Goal: Information Seeking & Learning: Learn about a topic

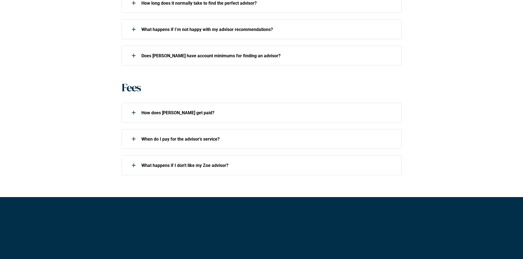
scroll to position [357, 0]
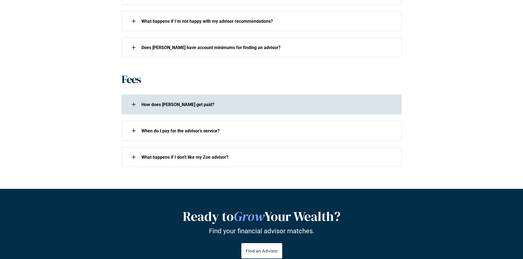
click at [136, 105] on div at bounding box center [133, 104] width 11 height 11
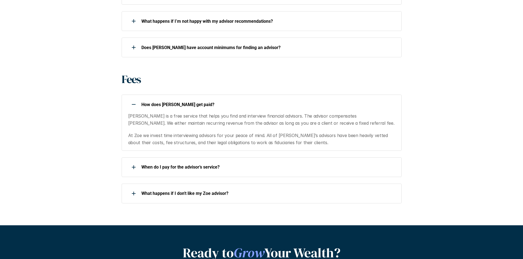
click at [133, 105] on use at bounding box center [134, 104] width 4 height 1
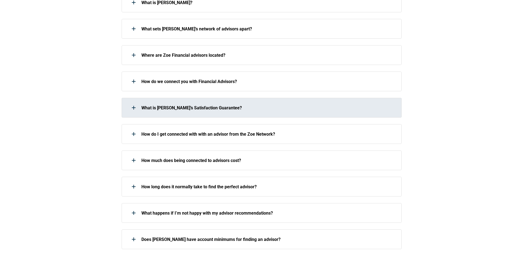
scroll to position [0, 0]
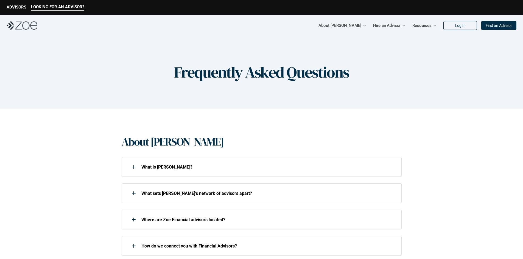
click at [224, 71] on h1 "Frequently Asked Questions" at bounding box center [261, 72] width 175 height 18
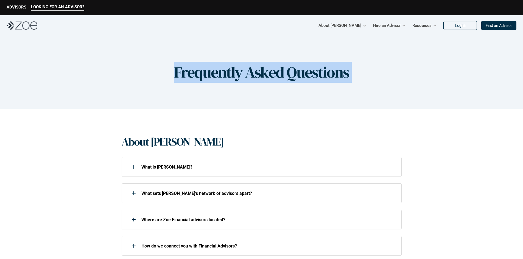
click at [224, 71] on h1 "Frequently Asked Questions" at bounding box center [261, 72] width 175 height 18
copy h1 "Frequently Asked Questions"
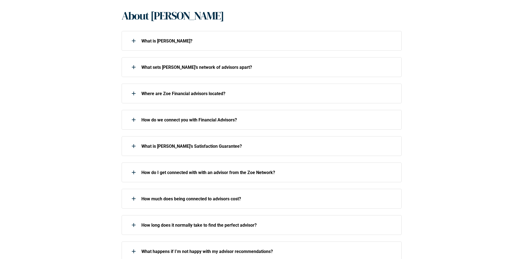
scroll to position [137, 0]
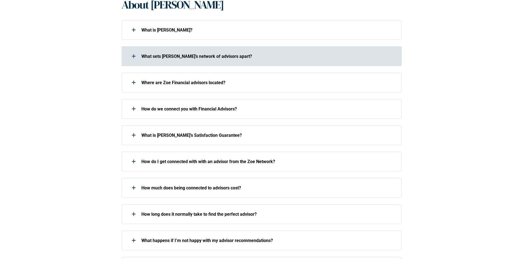
click at [203, 58] on p "What sets [PERSON_NAME]’s network of advisors apart?" at bounding box center [267, 56] width 253 height 5
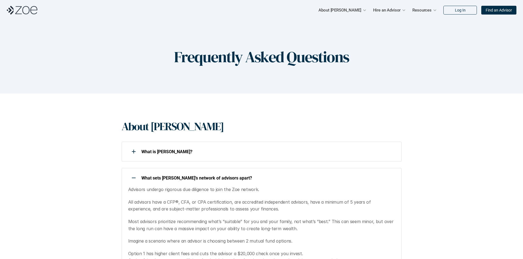
scroll to position [0, 0]
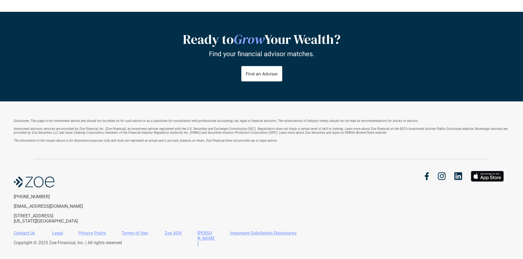
scroll to position [655, 0]
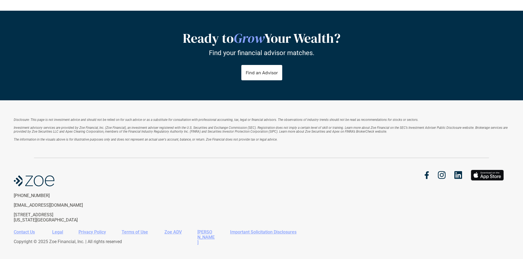
drag, startPoint x: 415, startPoint y: 187, endPoint x: 419, endPoint y: 200, distance: 13.8
drag, startPoint x: 419, startPoint y: 200, endPoint x: 296, endPoint y: 195, distance: 122.2
click at [296, 195] on div "[PHONE_NUMBER] [EMAIL_ADDRESS][DOMAIN_NAME] [STREET_ADDRESS][US_STATE]" at bounding box center [261, 196] width 495 height 53
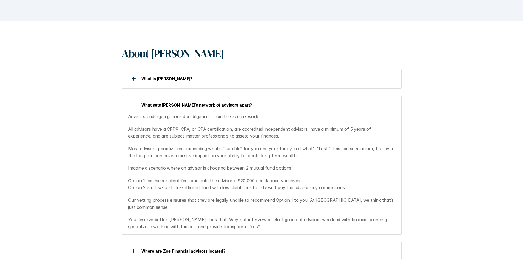
scroll to position [79, 0]
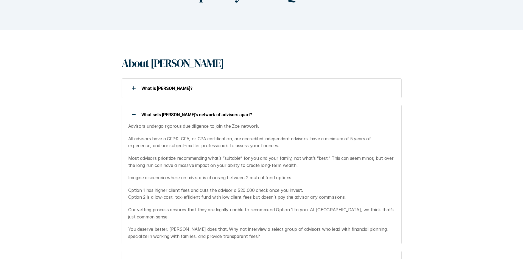
click at [131, 113] on div at bounding box center [133, 114] width 11 height 11
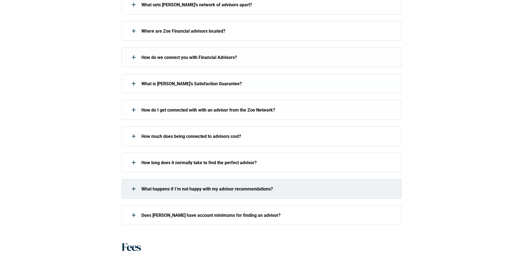
scroll to position [189, 0]
